Goal: Information Seeking & Learning: Check status

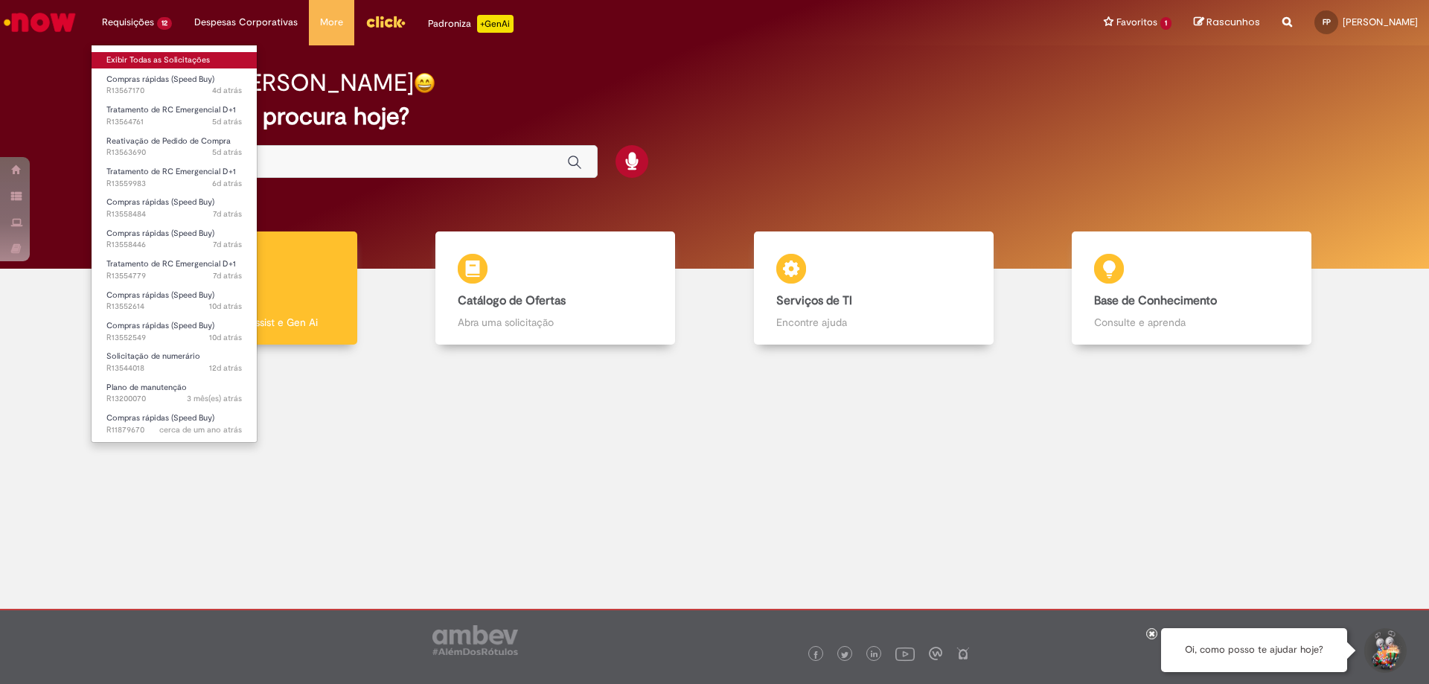
click at [147, 57] on link "Exibir Todas as Solicitações" at bounding box center [174, 60] width 165 height 16
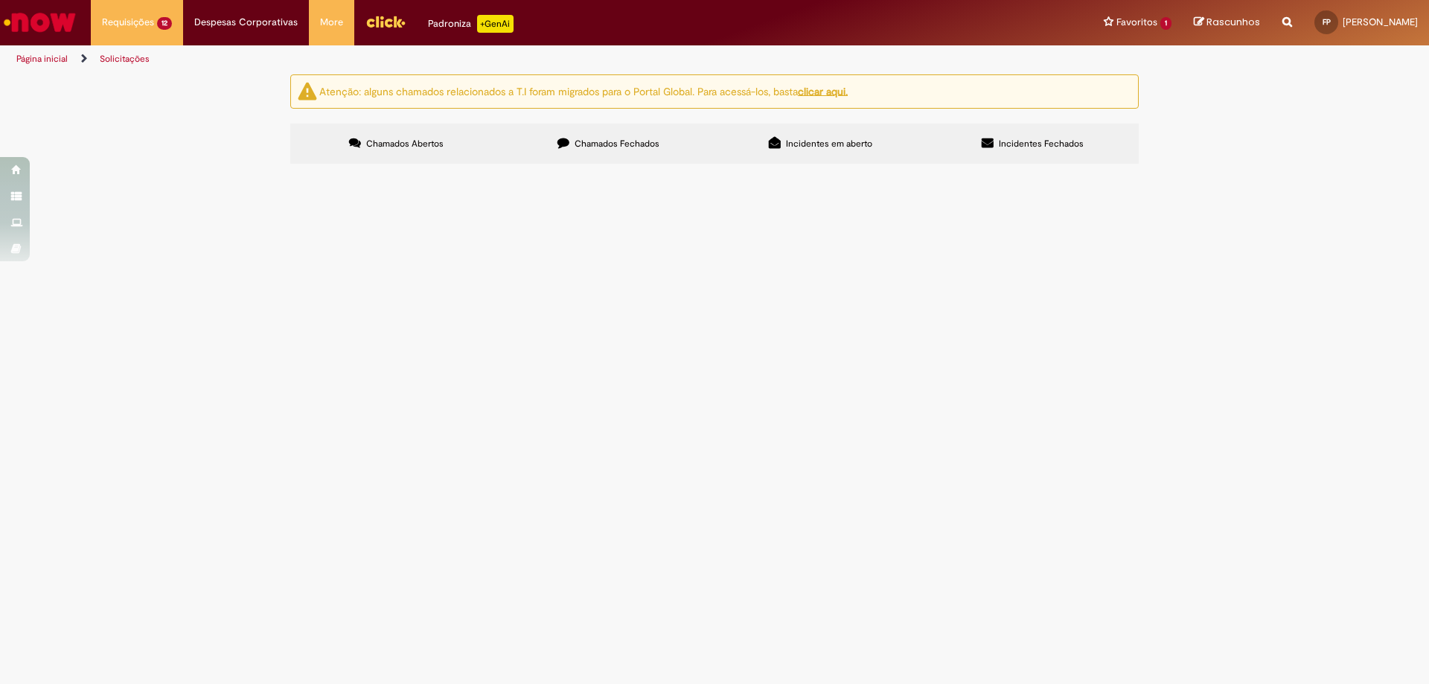
click at [0, 0] on span "R13567170" at bounding box center [0, 0] width 0 height 0
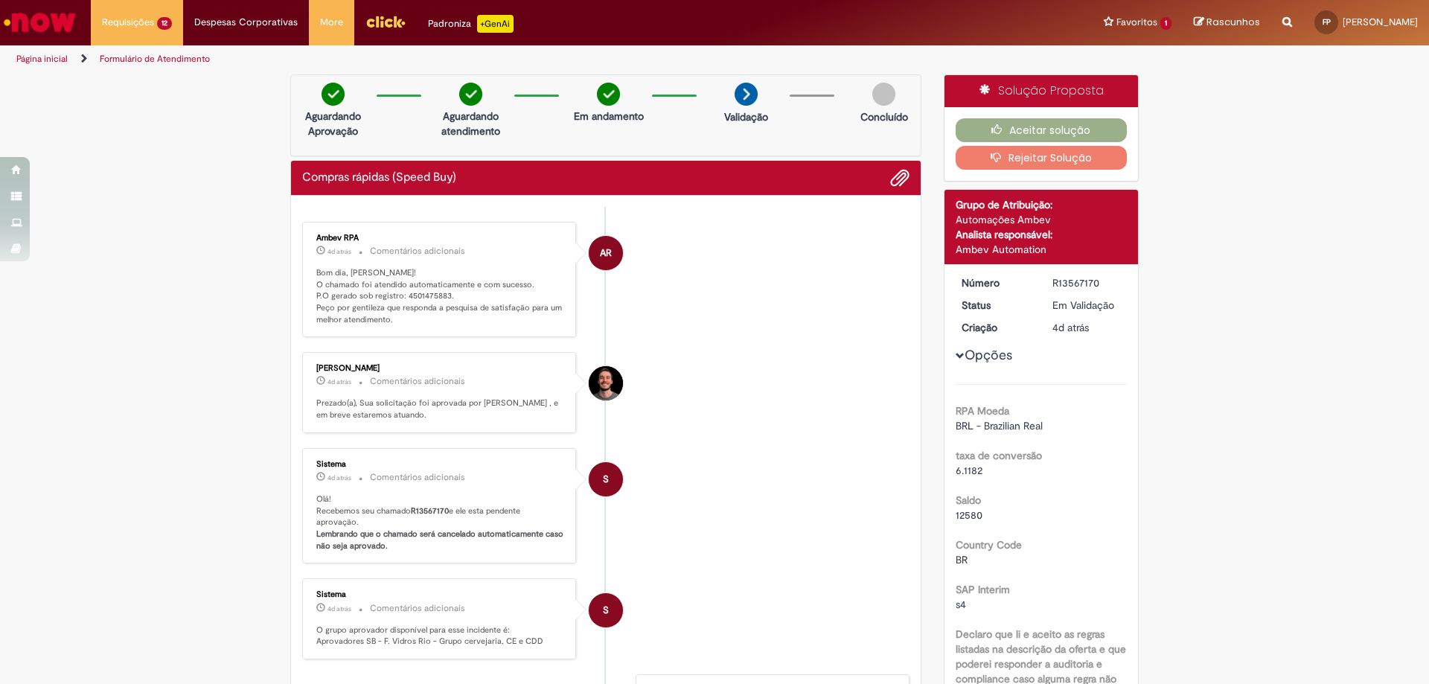
drag, startPoint x: 441, startPoint y: 208, endPoint x: 543, endPoint y: 317, distance: 149.6
click at [421, 216] on ul "AR Ambev RPA 4d atrás 4 dias atrás Comentários adicionais Bom dia, [PERSON_NAME…" at bounding box center [605, 563] width 607 height 713
drag, startPoint x: 442, startPoint y: 296, endPoint x: 416, endPoint y: 319, distance: 35.3
click at [398, 298] on p "Bom dia, [PERSON_NAME]! O chamado foi atendido automaticamente e com sucesso. P…" at bounding box center [440, 296] width 248 height 59
drag, startPoint x: 447, startPoint y: 319, endPoint x: 437, endPoint y: 311, distance: 13.3
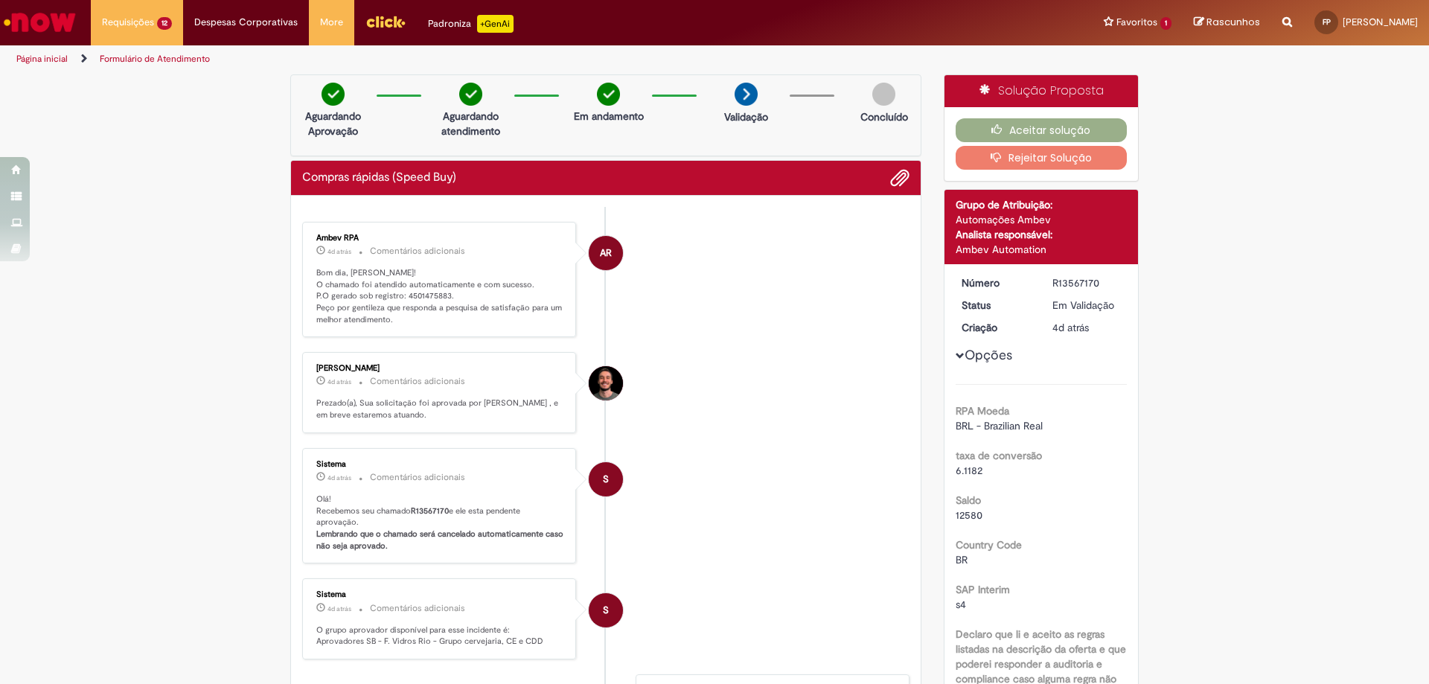
click at [444, 317] on p "Bom dia, [PERSON_NAME]! O chamado foi atendido automaticamente e com sucesso. P…" at bounding box center [440, 296] width 248 height 59
drag, startPoint x: 404, startPoint y: 296, endPoint x: 449, endPoint y: 313, distance: 47.8
click at [441, 300] on p "Bom dia, [PERSON_NAME]! O chamado foi atendido automaticamente e com sucesso. P…" at bounding box center [440, 296] width 248 height 59
copy p "4501475883"
